Goal: Task Accomplishment & Management: Manage account settings

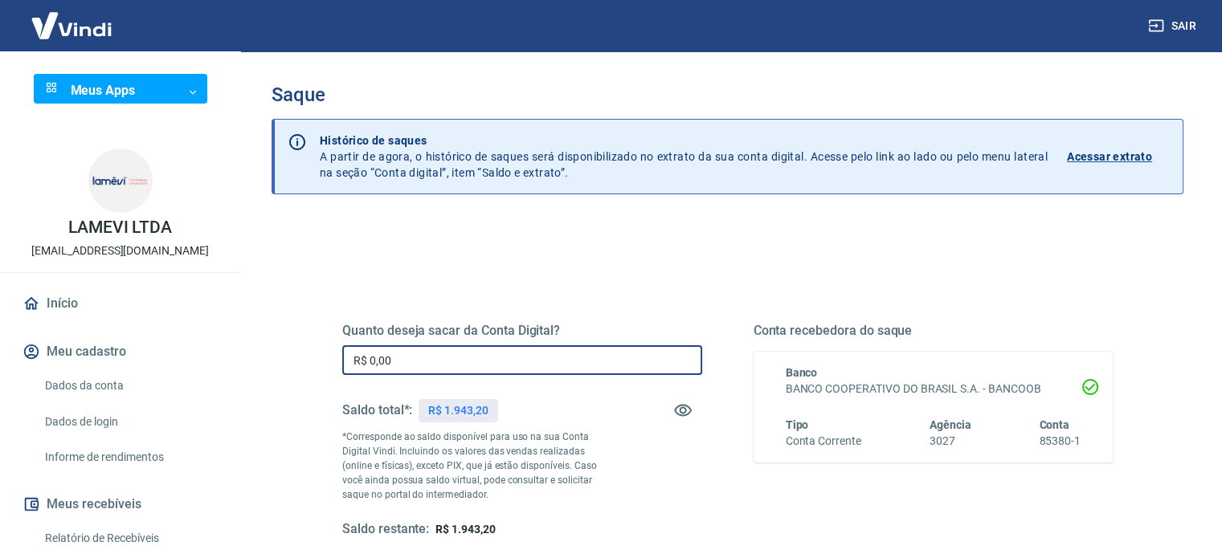
click at [437, 361] on input "R$ 0,00" at bounding box center [522, 360] width 360 height 30
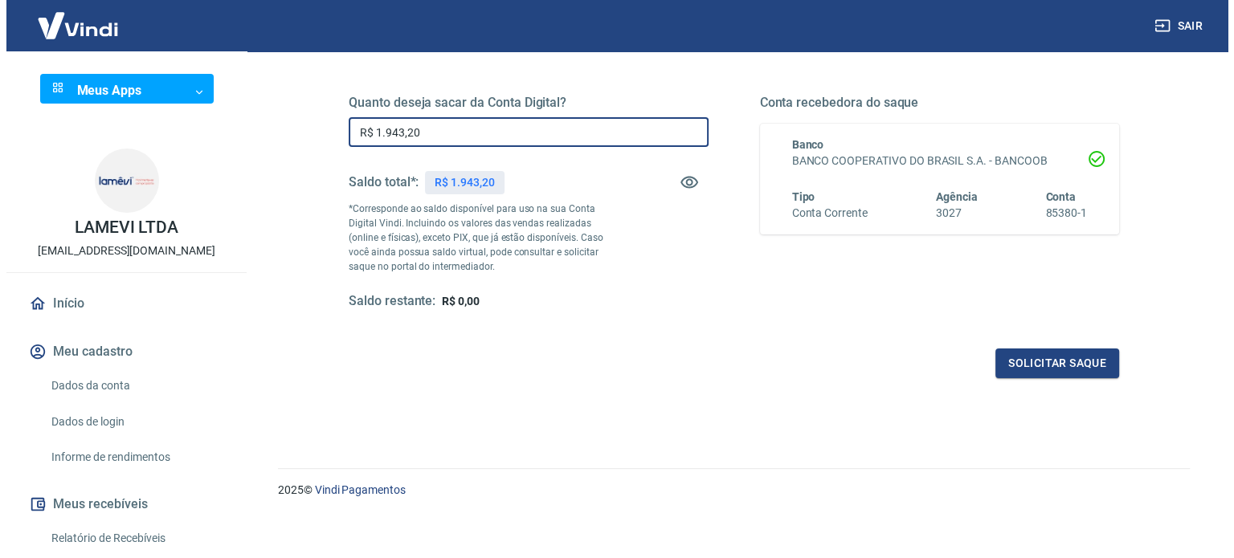
scroll to position [235, 0]
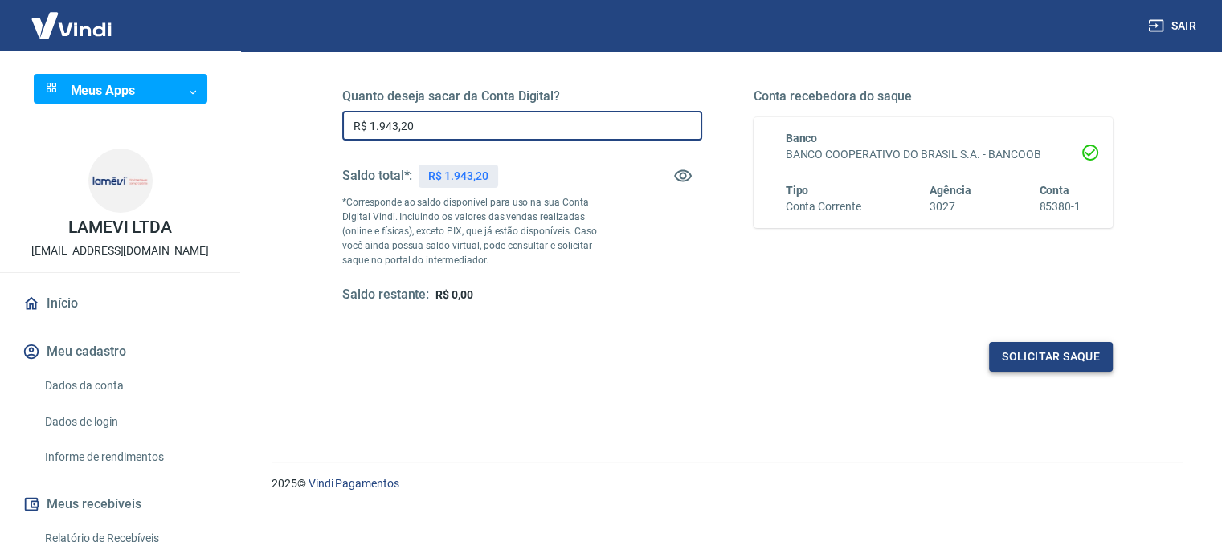
type input "R$ 1.943,20"
click at [1018, 350] on button "Solicitar saque" at bounding box center [1051, 357] width 124 height 30
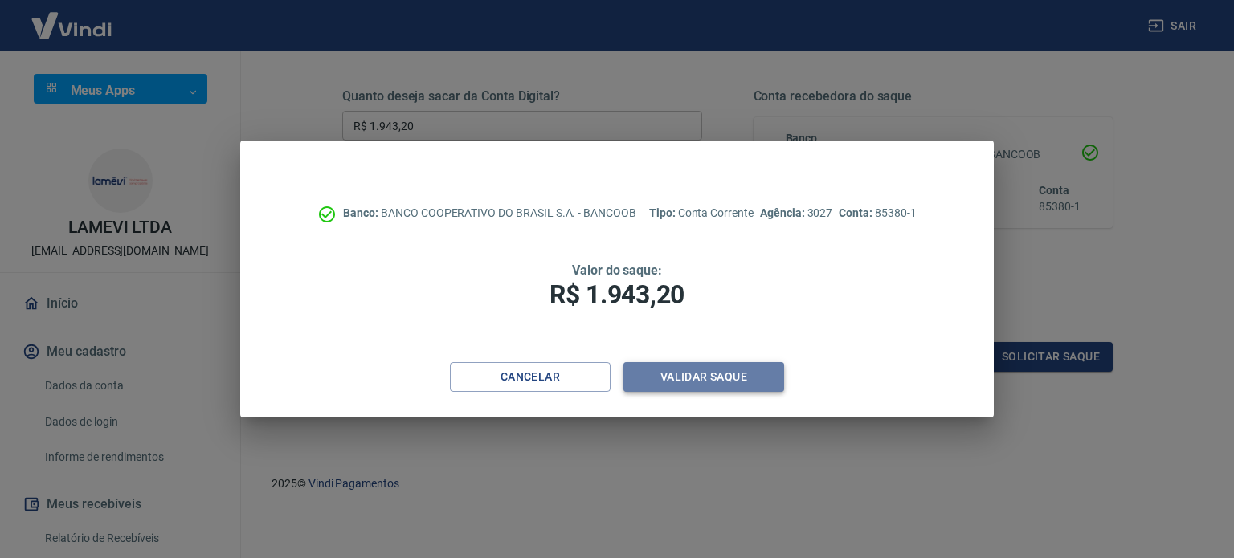
click at [688, 378] on button "Validar saque" at bounding box center [703, 377] width 161 height 30
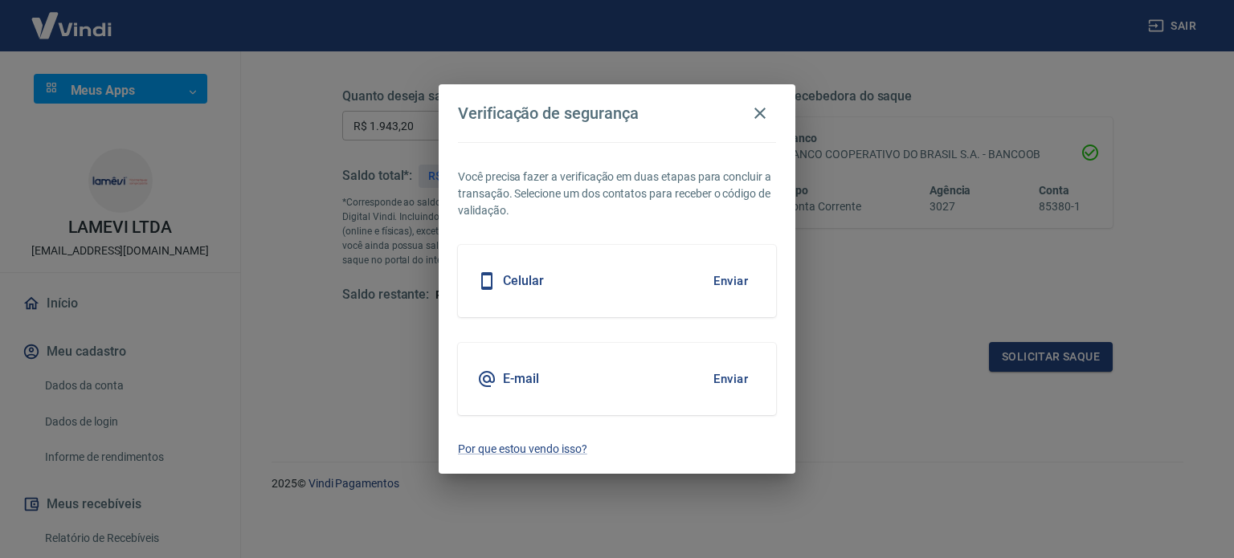
click at [739, 282] on button "Enviar" at bounding box center [730, 281] width 52 height 34
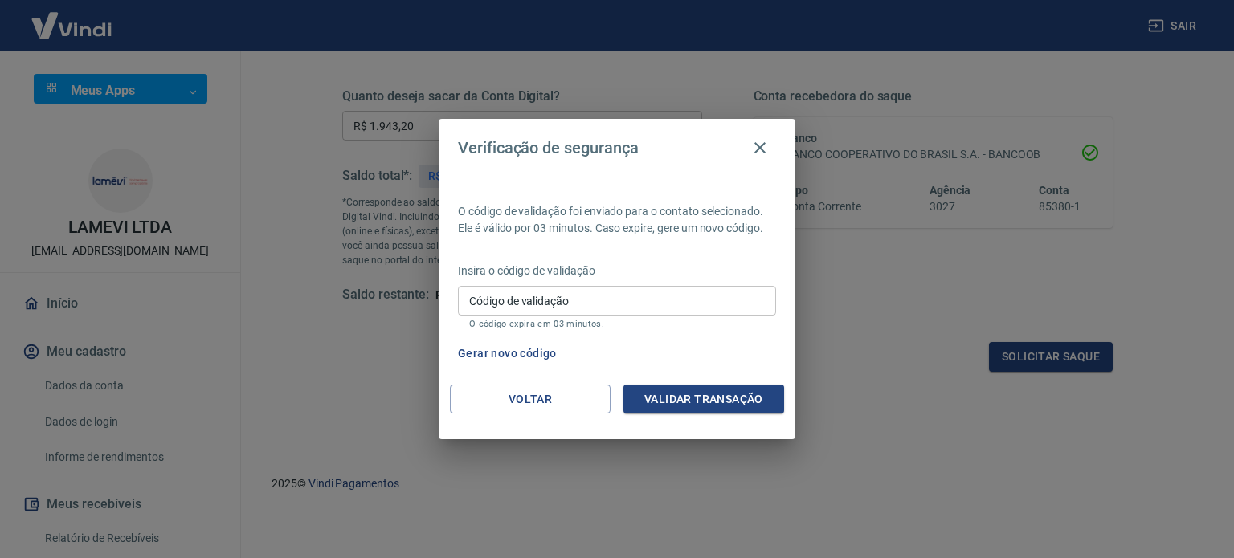
click at [716, 292] on input "Código de validação" at bounding box center [617, 301] width 318 height 30
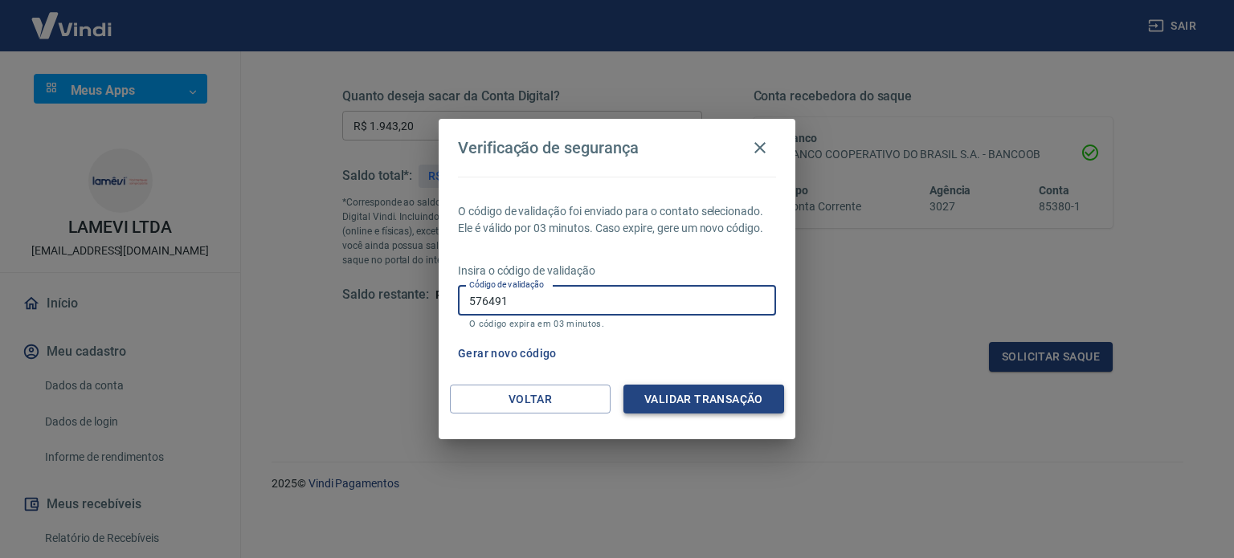
type input "576491"
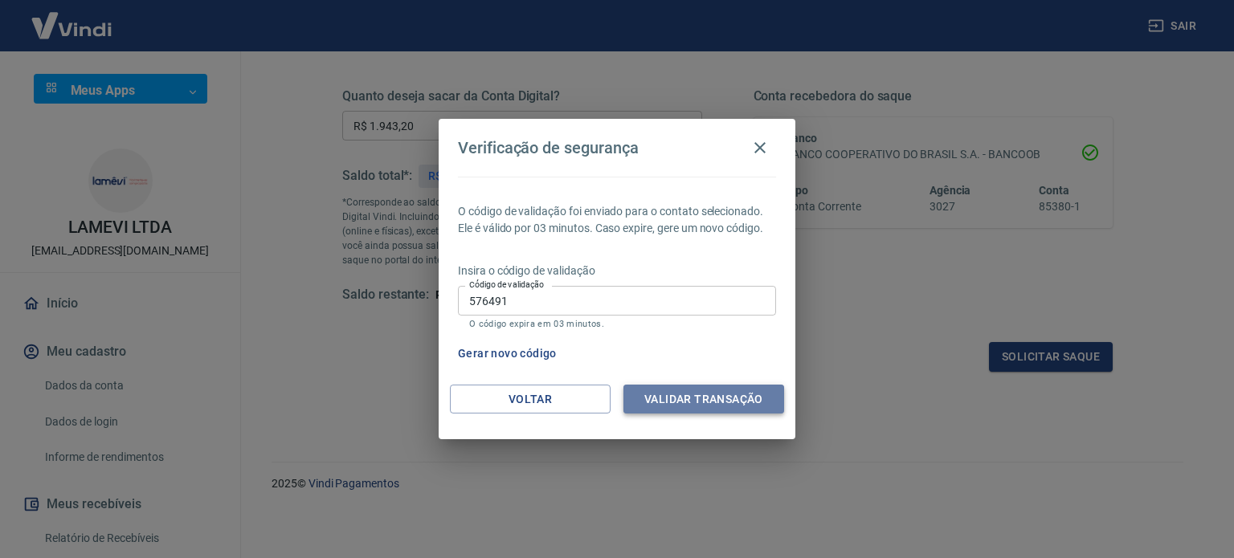
click at [703, 398] on button "Validar transação" at bounding box center [703, 400] width 161 height 30
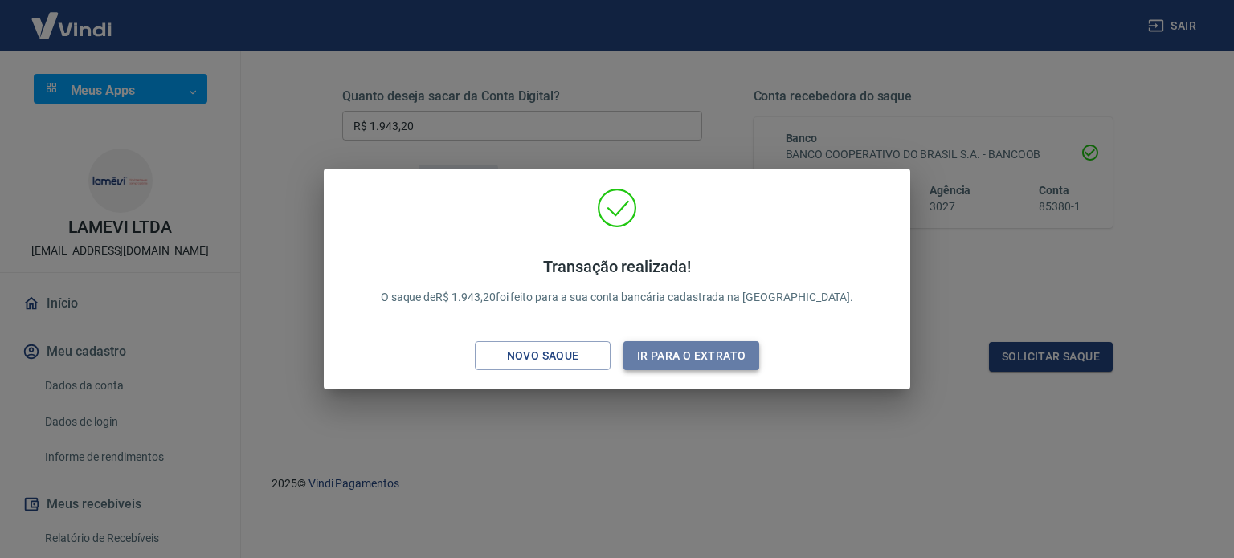
click at [676, 349] on button "Ir para o extrato" at bounding box center [691, 356] width 136 height 30
